Goal: Information Seeking & Learning: Learn about a topic

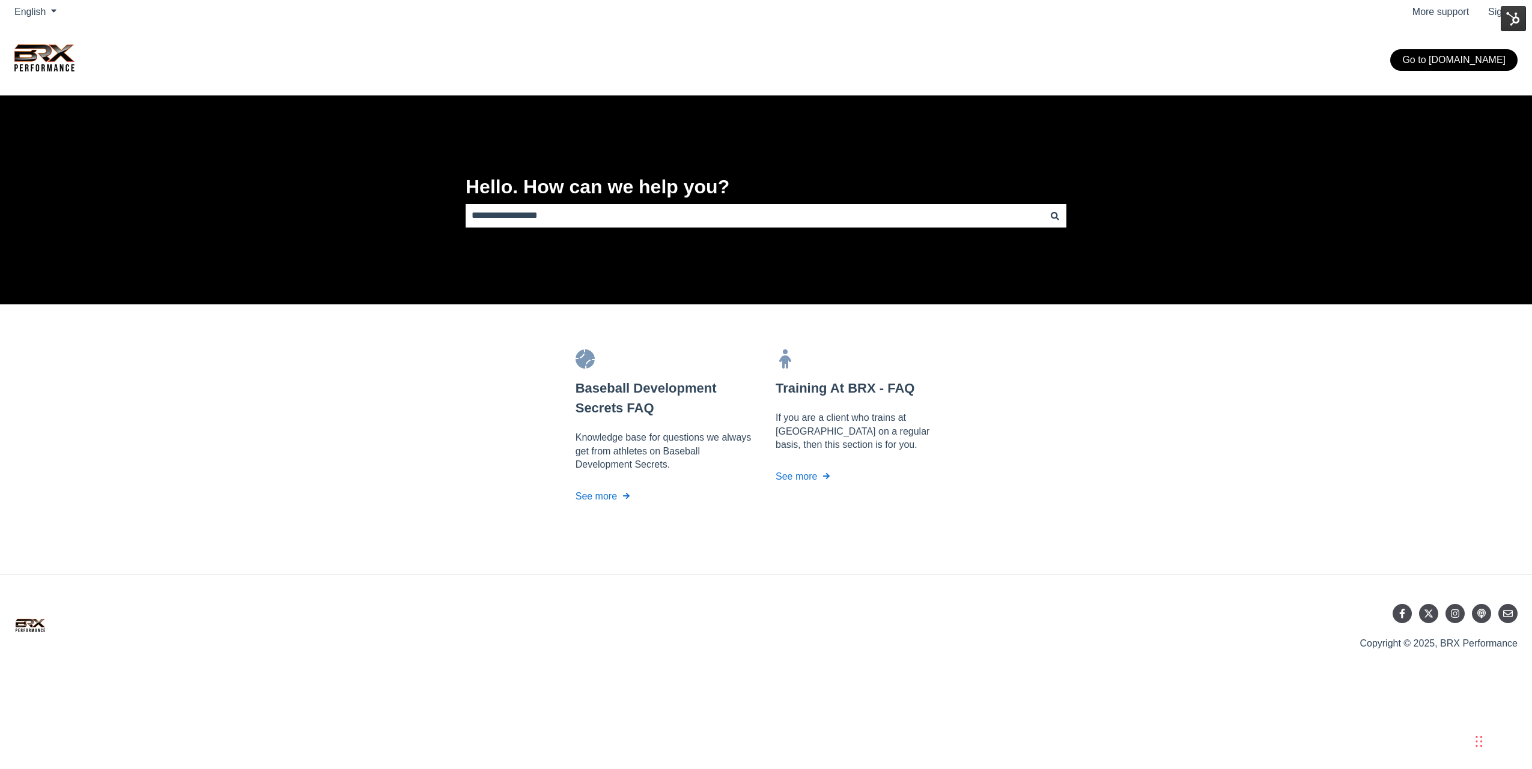
click at [1507, 21] on img at bounding box center [1512, 18] width 25 height 25
click at [1480, 40] on link "Developer Info" at bounding box center [1474, 44] width 102 height 20
